Goal: Task Accomplishment & Management: Use online tool/utility

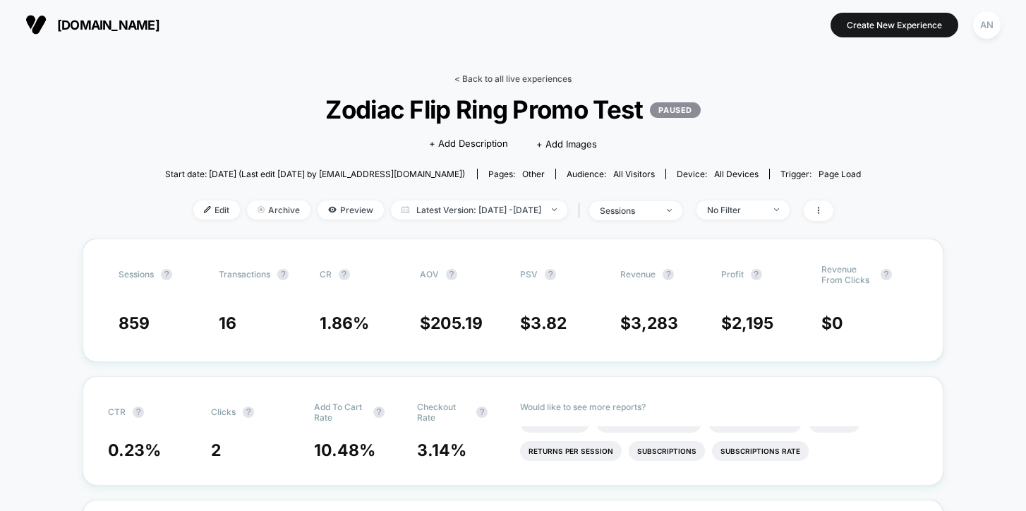
click at [481, 78] on link "< Back to all live experiences" at bounding box center [513, 78] width 117 height 11
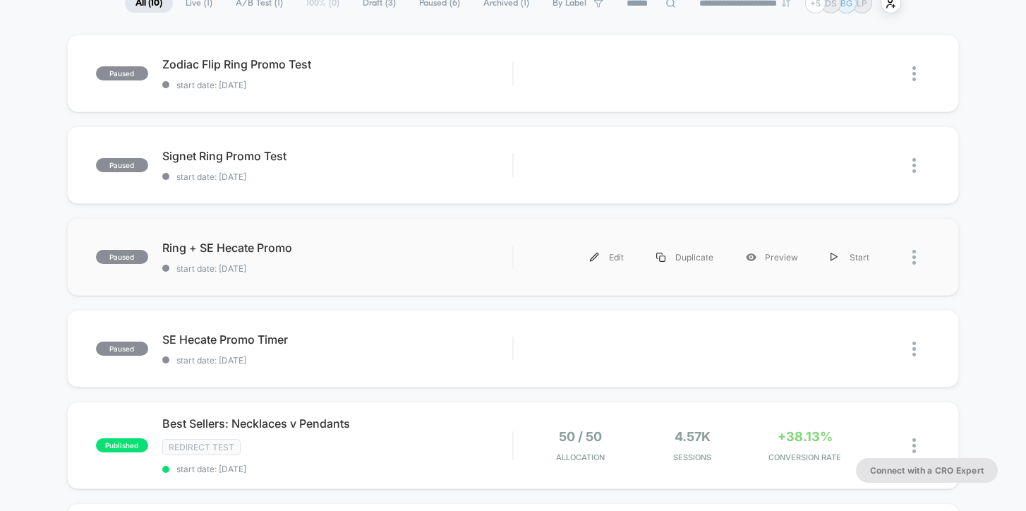
scroll to position [169, 0]
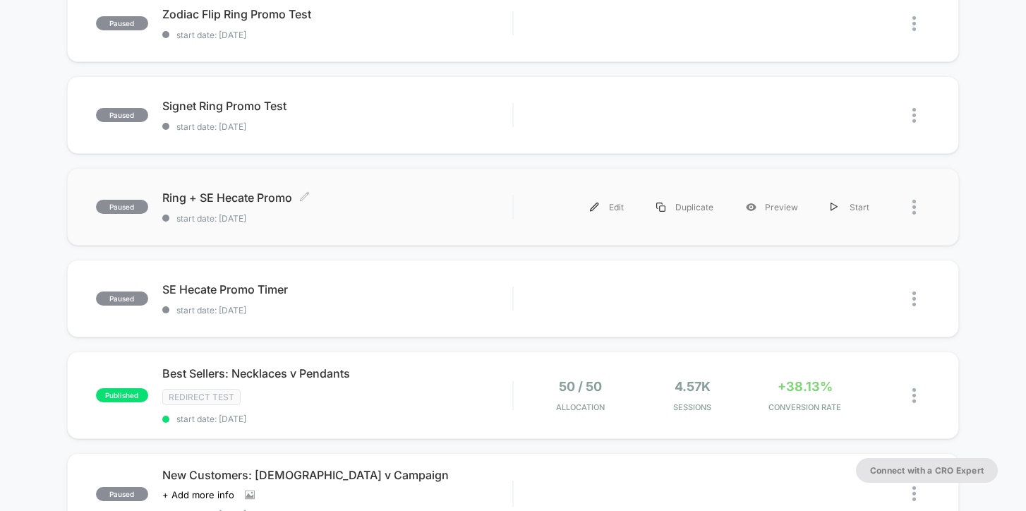
click at [405, 206] on div "Ring + SE Hecate Promo Click to edit experience details Click to edit experienc…" at bounding box center [337, 207] width 351 height 33
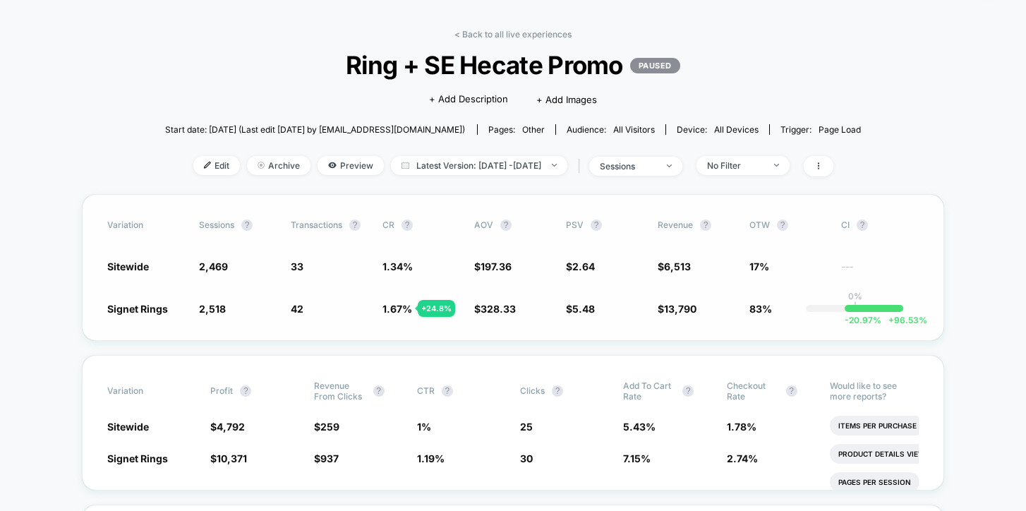
scroll to position [45, 0]
click at [199, 169] on span "Edit" at bounding box center [216, 164] width 47 height 19
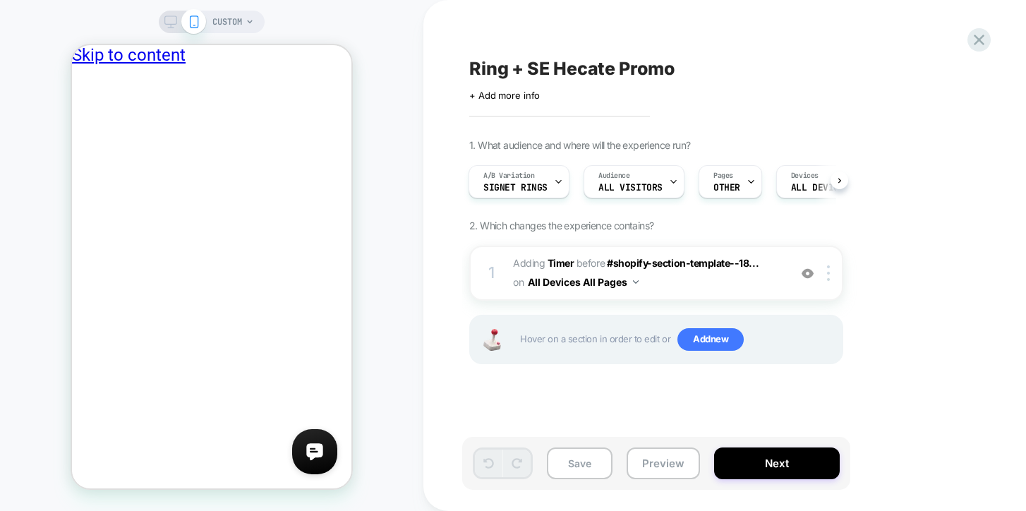
scroll to position [0, 11]
click at [983, 42] on icon at bounding box center [979, 39] width 19 height 19
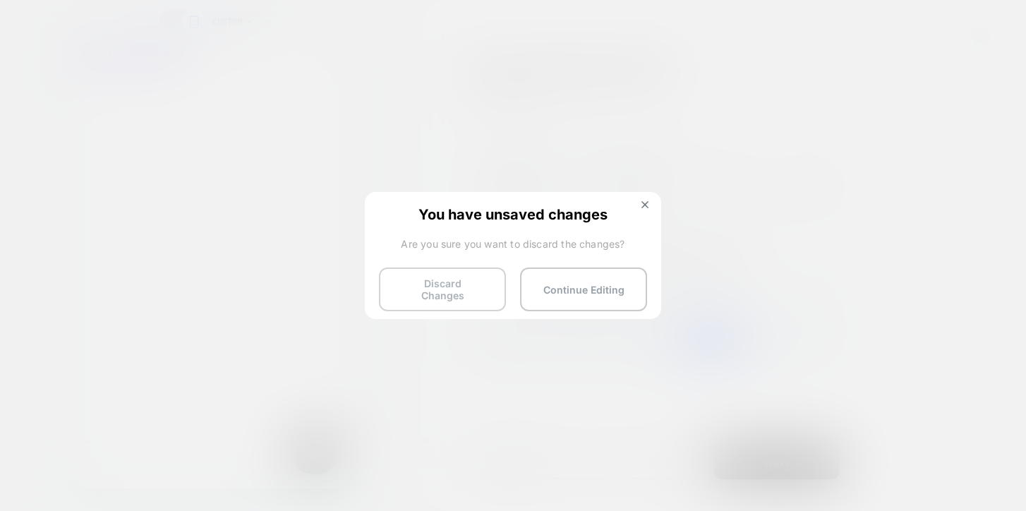
click at [463, 293] on button "Discard Changes" at bounding box center [442, 290] width 127 height 44
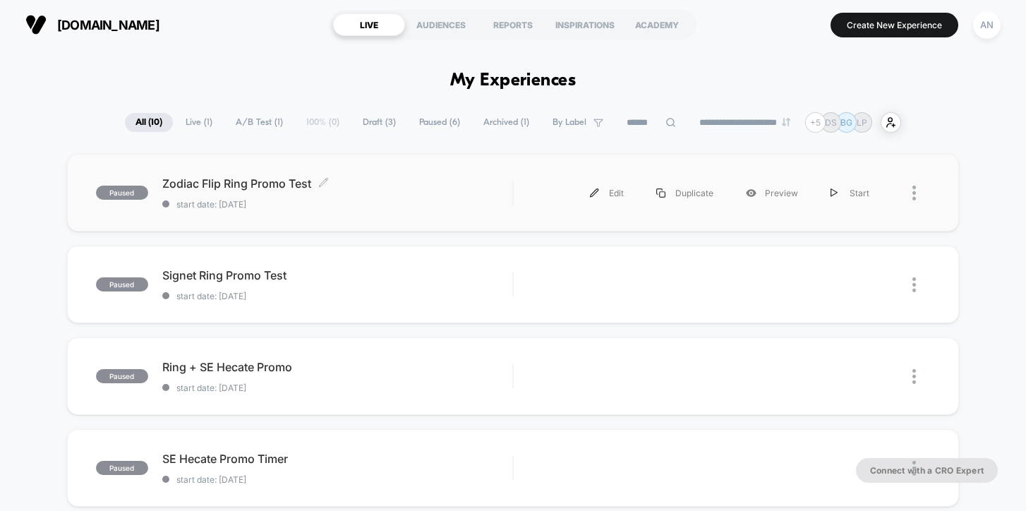
click at [256, 185] on span "Zodiac Flip Ring Promo Test Click to edit experience details" at bounding box center [337, 183] width 351 height 14
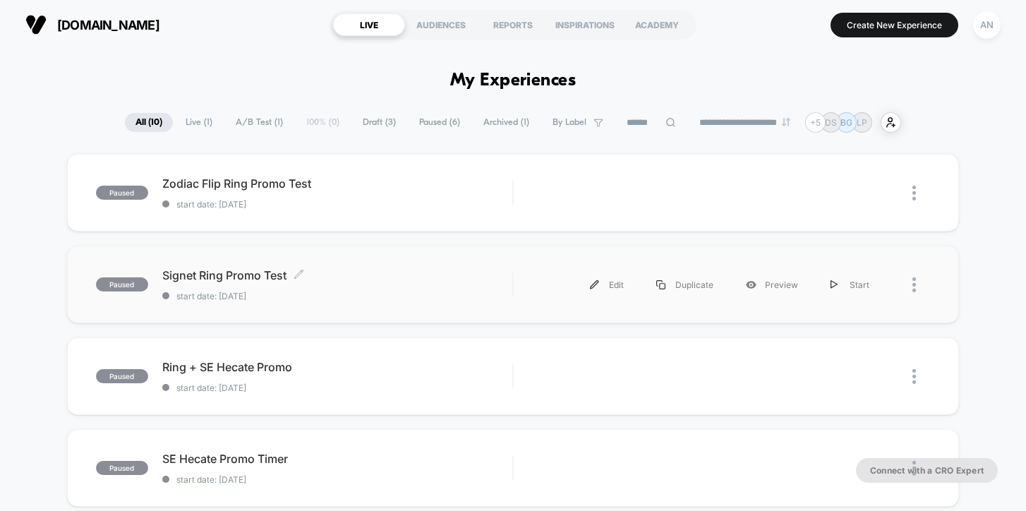
click at [404, 296] on span "start date: 9/19/2025" at bounding box center [337, 296] width 351 height 11
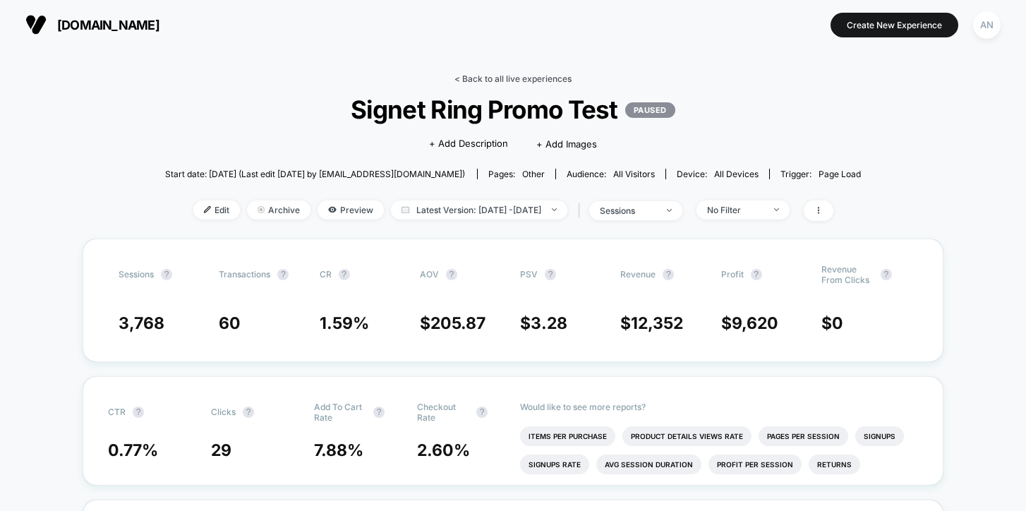
click at [534, 80] on link "< Back to all live experiences" at bounding box center [513, 78] width 117 height 11
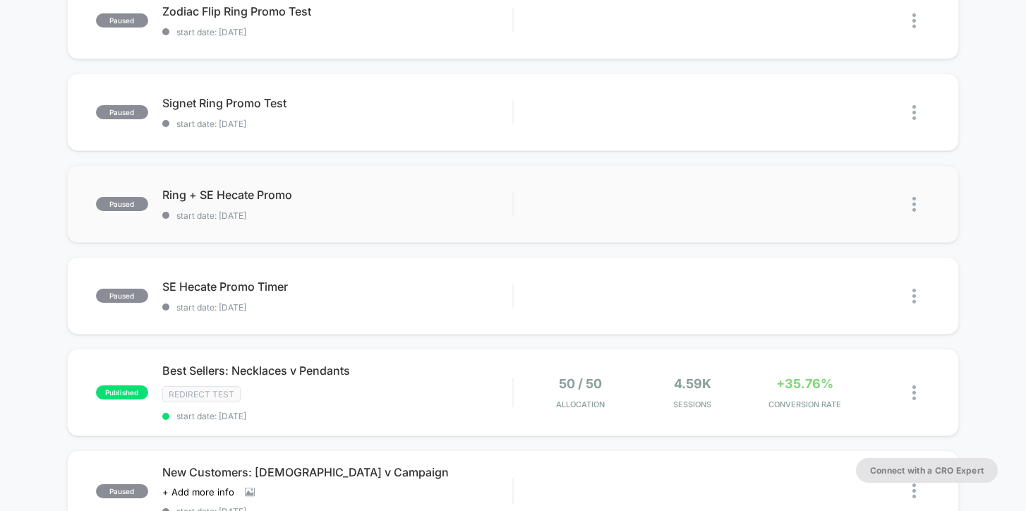
scroll to position [177, 0]
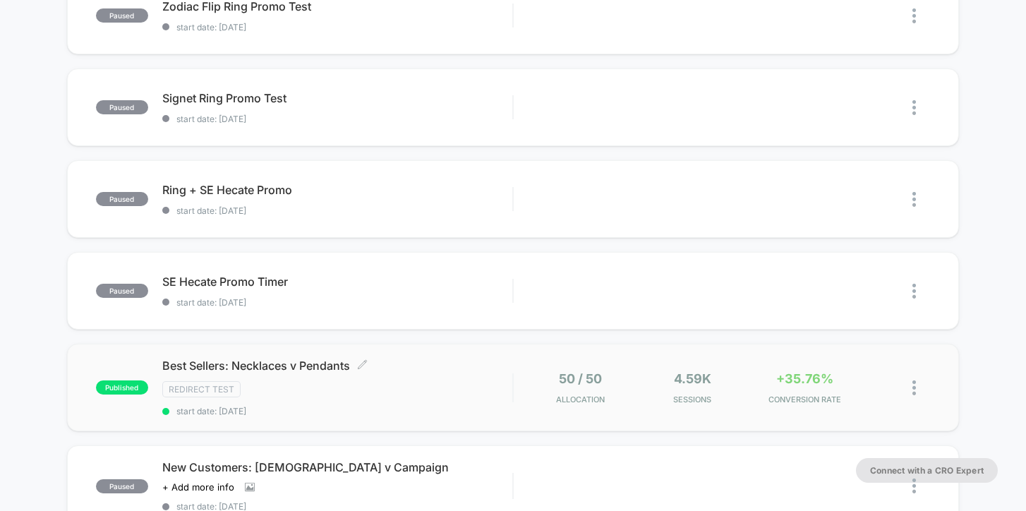
click at [418, 378] on div "Best Sellers: Necklaces v Pendants Click to edit experience details Click to ed…" at bounding box center [337, 388] width 351 height 58
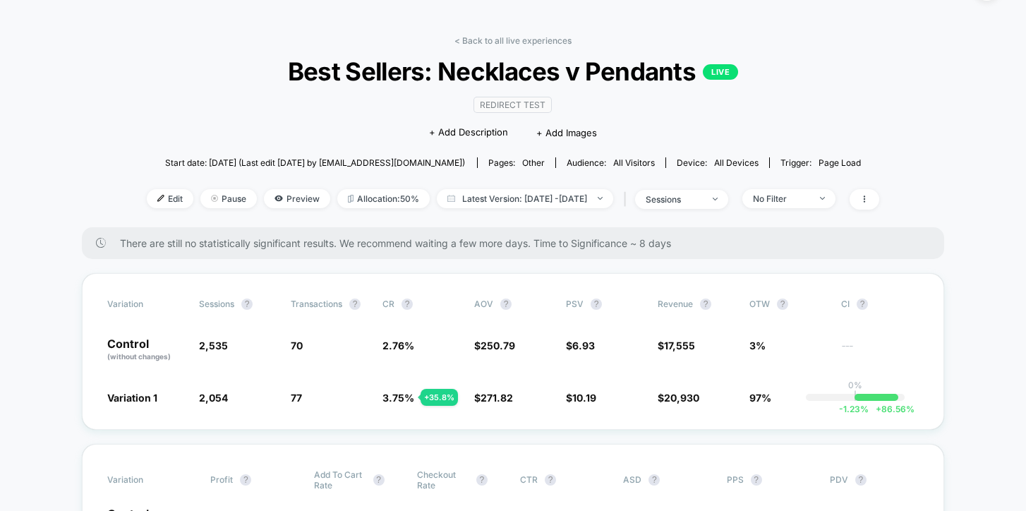
scroll to position [59, 0]
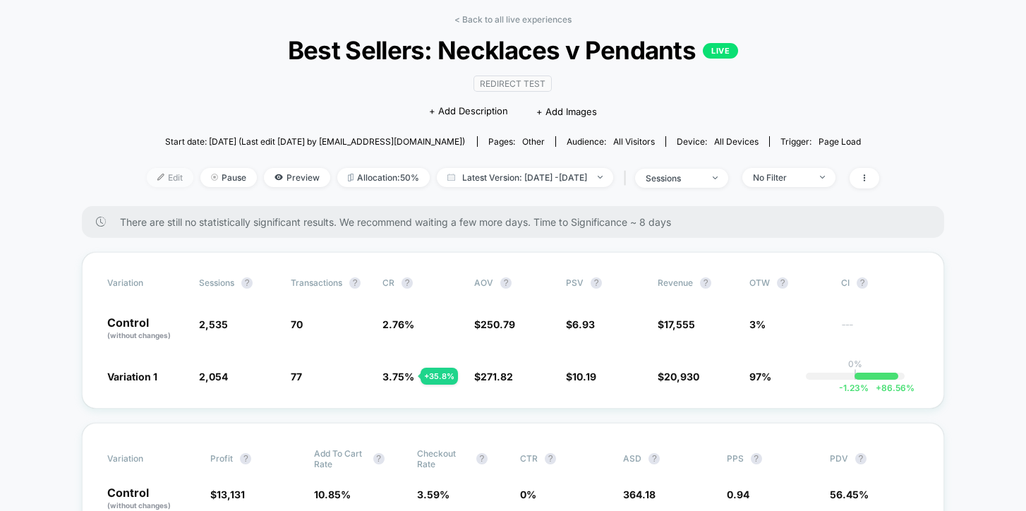
click at [150, 175] on span "Edit" at bounding box center [170, 177] width 47 height 19
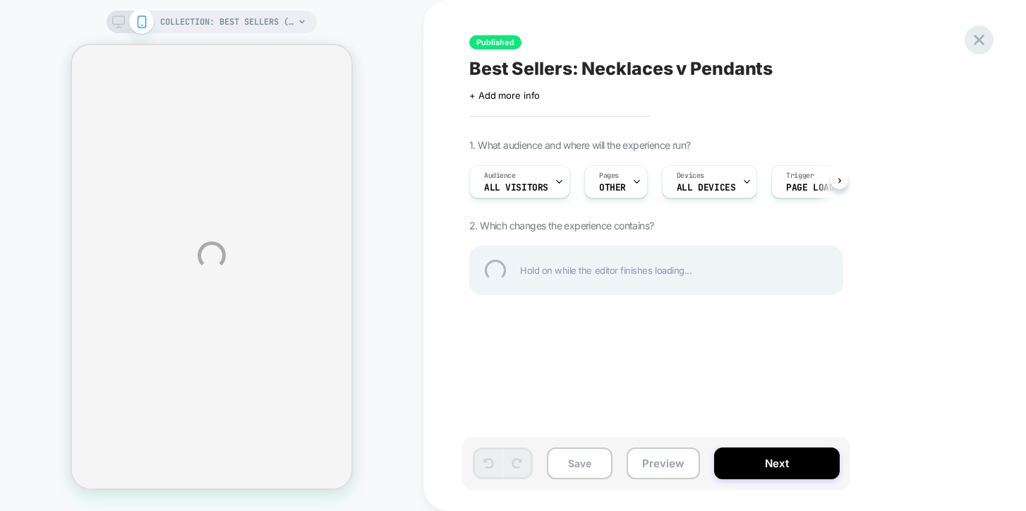
click at [982, 41] on div at bounding box center [979, 39] width 29 height 29
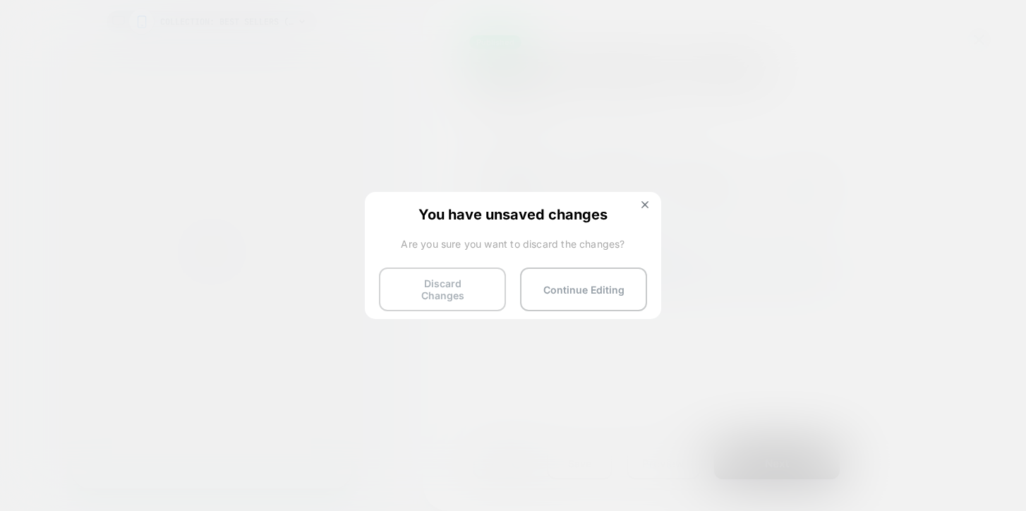
click at [472, 296] on button "Discard Changes" at bounding box center [442, 290] width 127 height 44
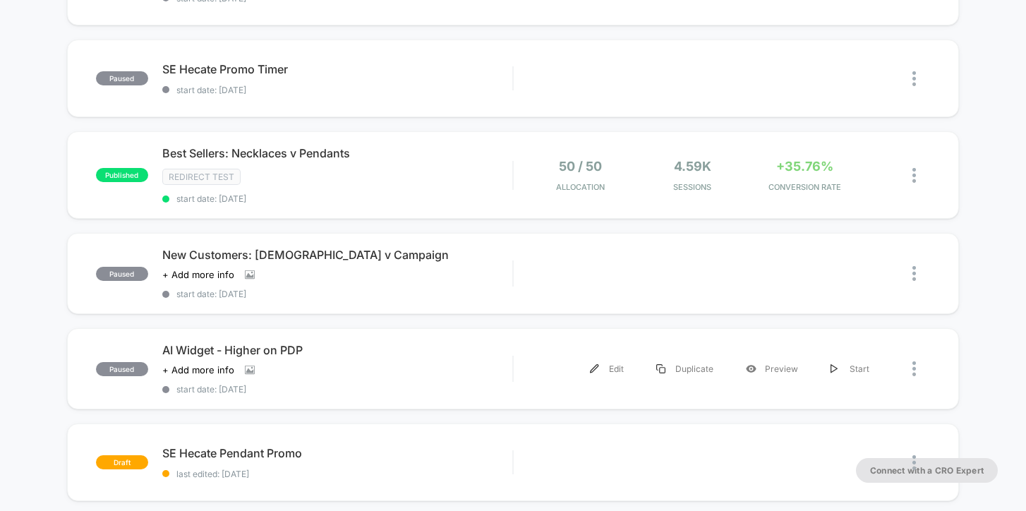
scroll to position [345, 0]
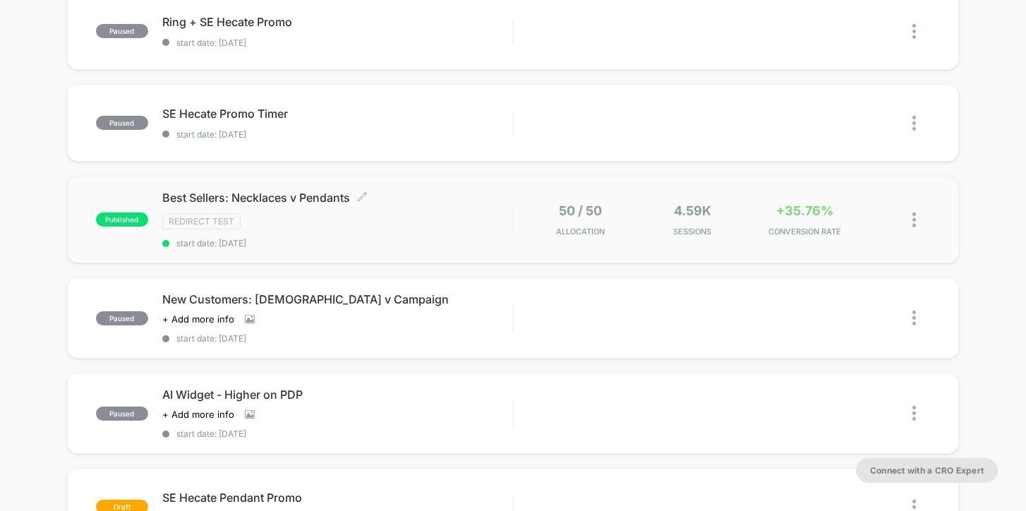
click at [465, 229] on div "Best Sellers: Necklaces v Pendants Click to edit experience details Click to ed…" at bounding box center [337, 220] width 351 height 58
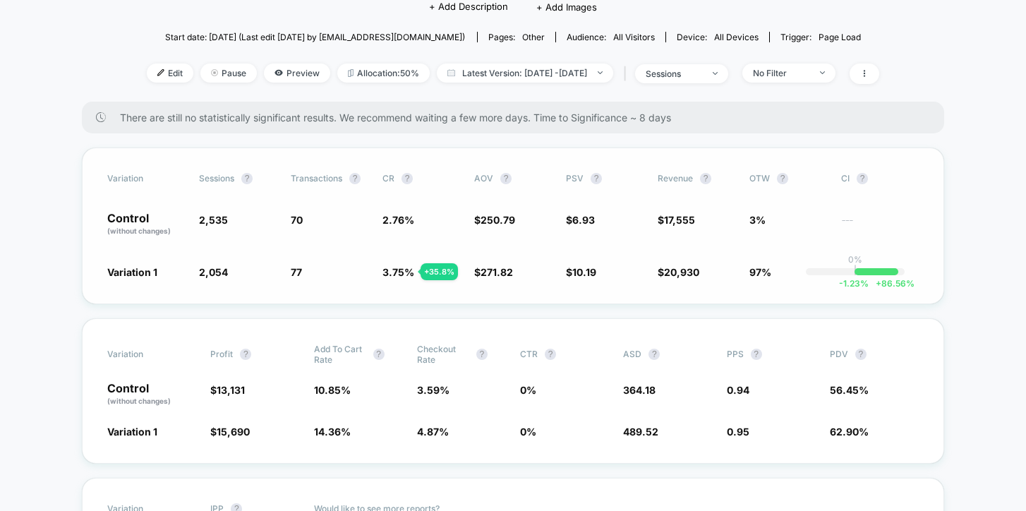
scroll to position [164, 0]
